Goal: Task Accomplishment & Management: Use online tool/utility

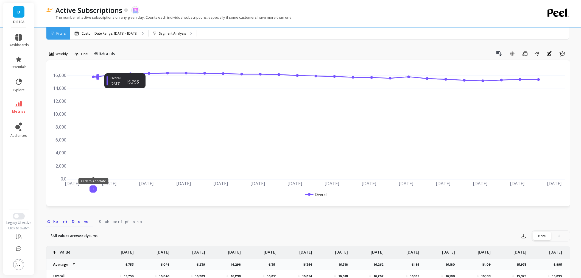
click at [20, 105] on icon at bounding box center [18, 104] width 7 height 6
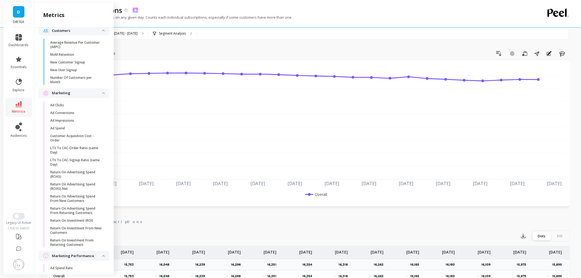
scroll to position [518, 0]
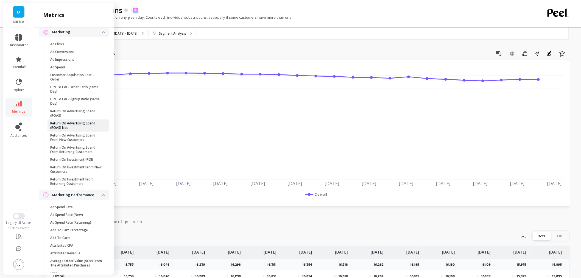
click at [64, 130] on p "Return On Advertising Spend (ROAS) Net" at bounding box center [76, 125] width 52 height 9
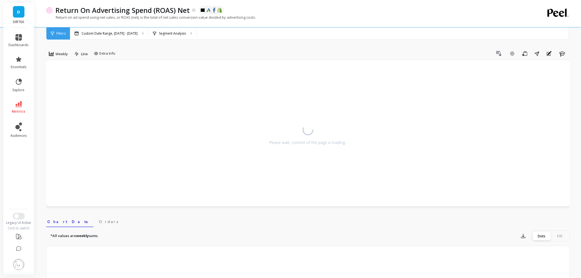
click at [16, 266] on img at bounding box center [18, 264] width 11 height 11
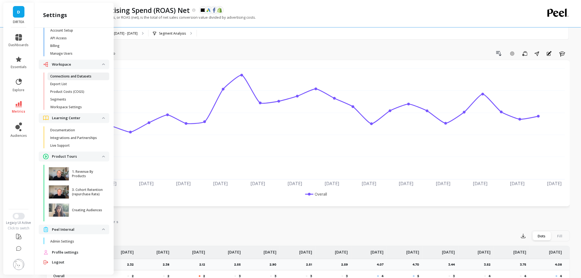
click at [83, 77] on p "Connections and Datasets" at bounding box center [70, 76] width 41 height 4
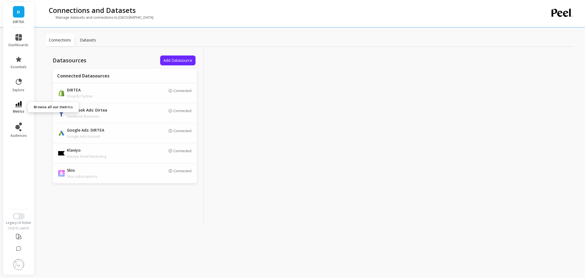
click at [17, 108] on link "metrics" at bounding box center [19, 107] width 20 height 13
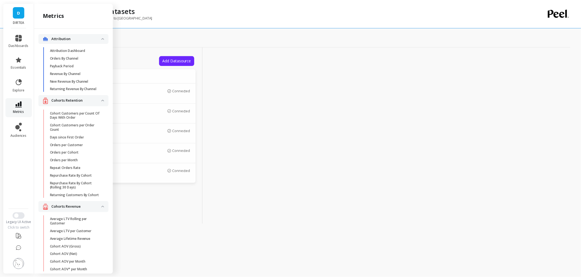
scroll to position [518, 0]
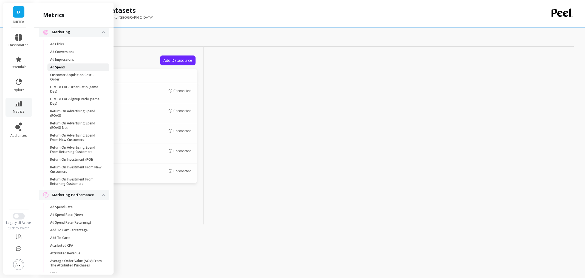
click at [65, 71] on link "Ad Spend" at bounding box center [78, 67] width 62 height 8
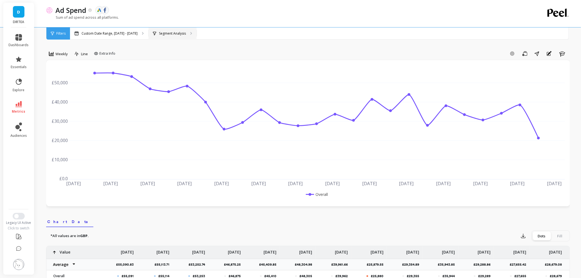
click at [161, 32] on p "Segment Analysis" at bounding box center [172, 33] width 27 height 4
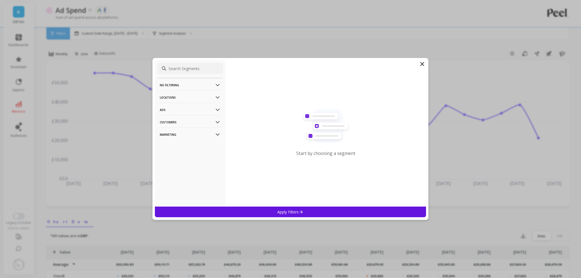
click at [174, 133] on p "Marketing" at bounding box center [190, 134] width 61 height 14
click at [166, 152] on p "Source" at bounding box center [167, 154] width 12 height 5
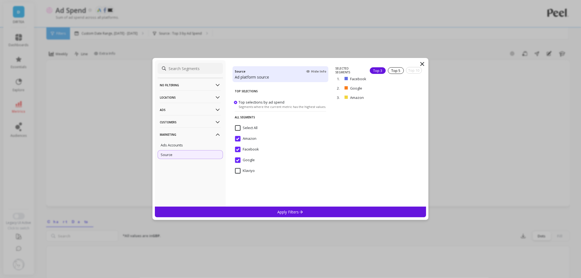
click at [240, 139] on input "Amazon" at bounding box center [245, 138] width 21 height 5
click at [237, 150] on input "Facebook" at bounding box center [247, 149] width 24 height 5
click at [237, 157] on input "Google" at bounding box center [245, 159] width 20 height 5
click at [240, 168] on input "Klaviyo" at bounding box center [245, 170] width 20 height 5
click at [283, 209] on p "Apply Filters" at bounding box center [290, 211] width 26 height 5
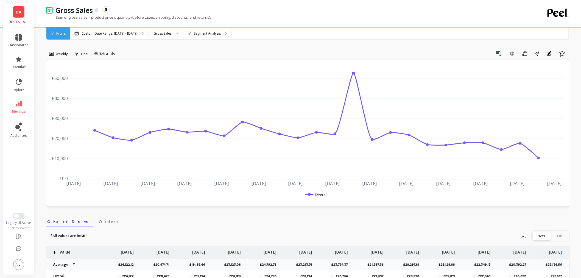
click at [19, 249] on img at bounding box center [18, 264] width 11 height 11
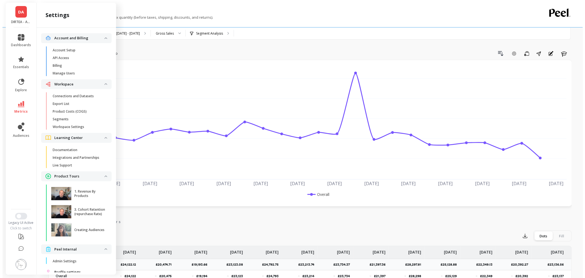
scroll to position [20, 0]
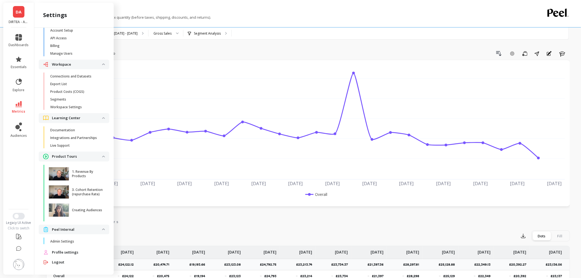
click at [72, 237] on li "Peel Internal Admin Settings" at bounding box center [74, 235] width 71 height 23
click at [71, 239] on p "Admin Settings" at bounding box center [62, 241] width 24 height 4
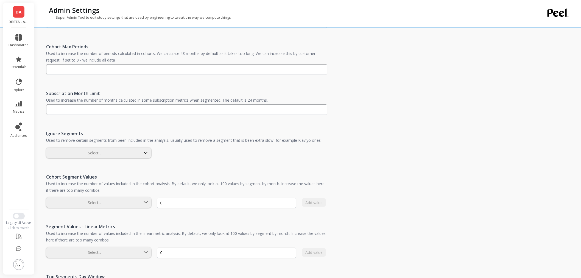
scroll to position [213, 0]
click at [26, 133] on span "audiences" at bounding box center [18, 135] width 16 height 4
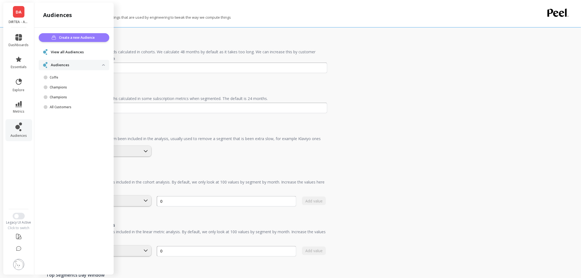
click at [85, 36] on span "Create a new Audience" at bounding box center [77, 37] width 37 height 5
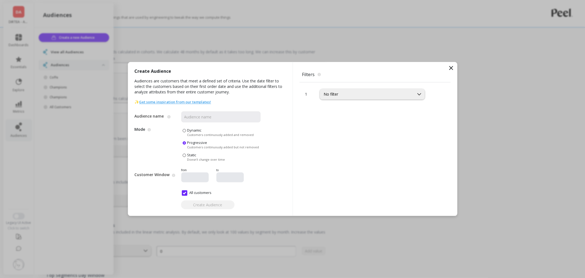
click at [352, 98] on div "No filter" at bounding box center [372, 94] width 105 height 11
type input "fre"
click at [353, 119] on div "Purchase Frequency" at bounding box center [373, 119] width 98 height 5
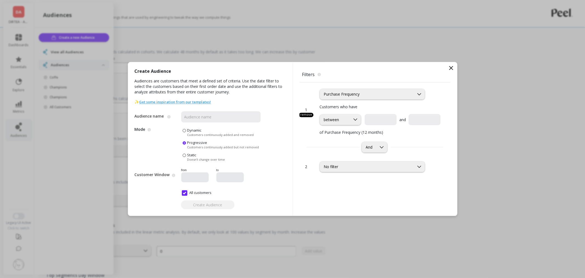
click at [454, 69] on icon at bounding box center [451, 68] width 7 height 7
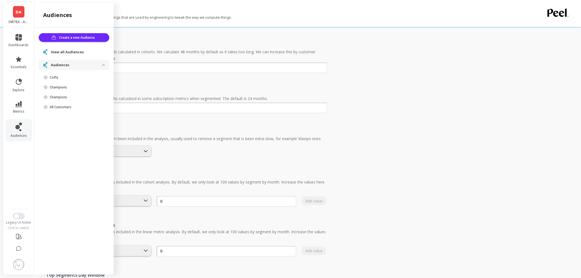
click at [380, 92] on div "Admin Settings Super Admin Tool to edit study settings that are used by enginee…" at bounding box center [308, 106] width 543 height 638
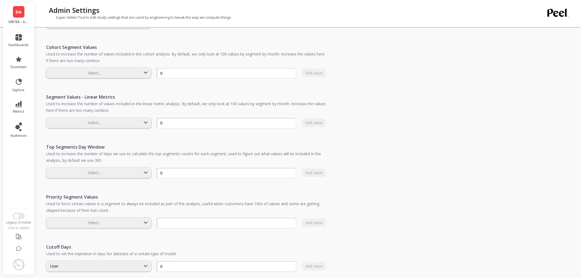
scroll to position [360, 0]
